Goal: Information Seeking & Learning: Learn about a topic

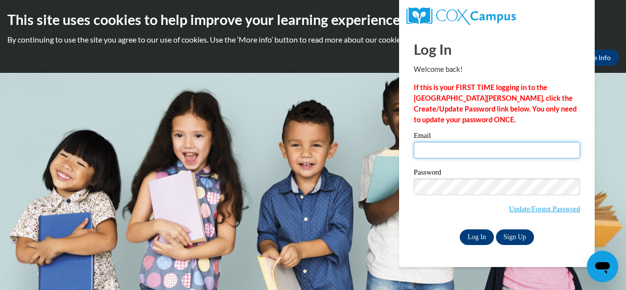
type input "e047916@muscogee.k12.ga.us"
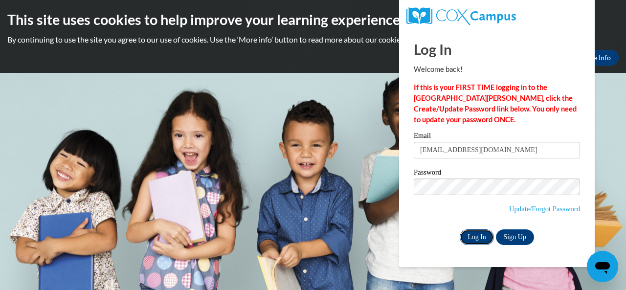
click at [483, 237] on input "Log In" at bounding box center [477, 238] width 34 height 16
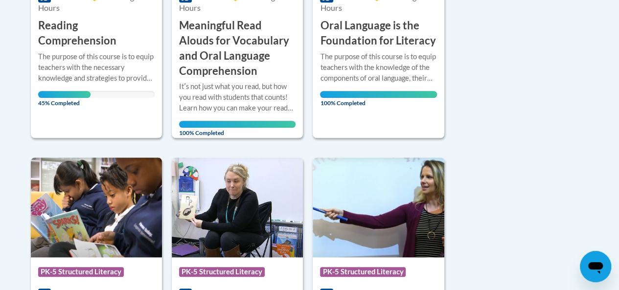
scroll to position [392, 0]
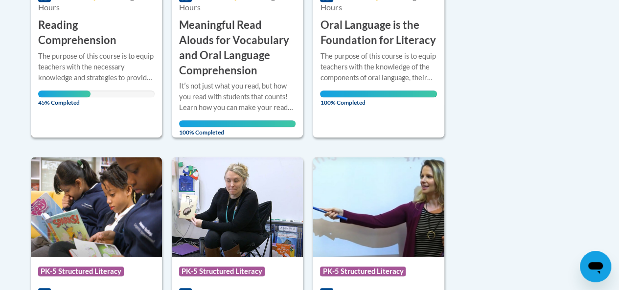
click at [88, 44] on h3 "Reading Comprehension" at bounding box center [96, 33] width 116 height 30
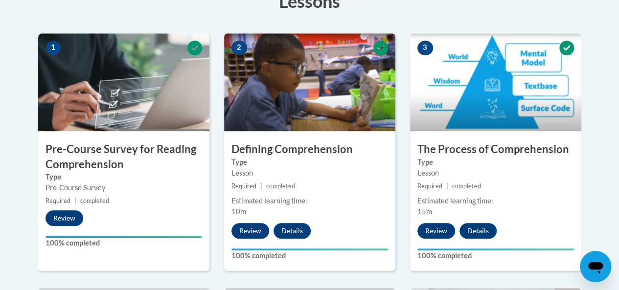
scroll to position [294, 0]
